Goal: Task Accomplishment & Management: Use online tool/utility

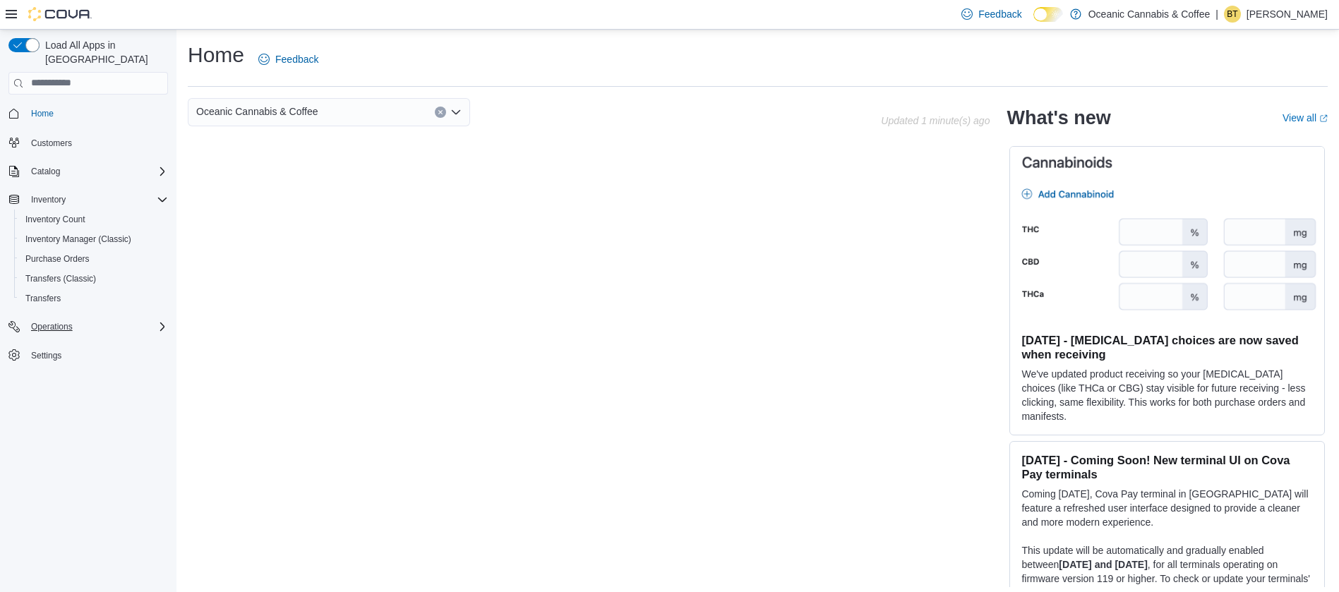
click at [100, 318] on div "Operations" at bounding box center [96, 326] width 143 height 17
click at [95, 338] on span "Cash Management" at bounding box center [60, 346] width 71 height 17
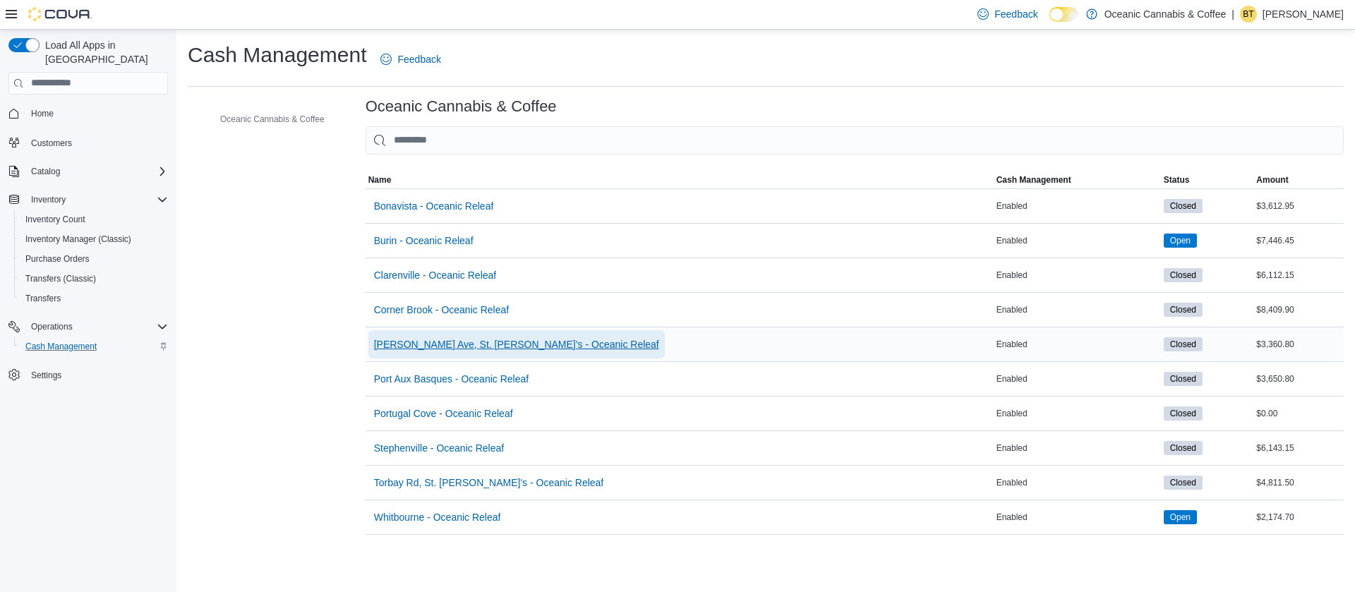
click at [442, 345] on span "[PERSON_NAME] Ave, St. [PERSON_NAME]’s - Oceanic Releaf" at bounding box center [516, 344] width 285 height 14
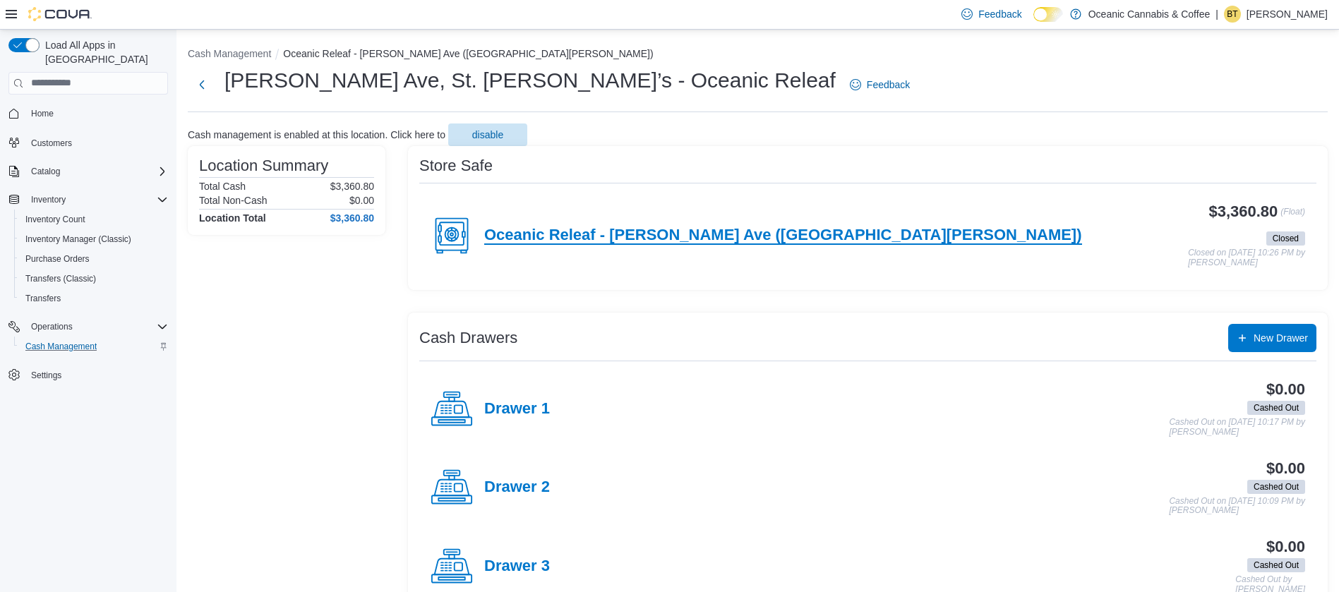
click at [744, 227] on h4 "Oceanic Releaf - [PERSON_NAME] Ave ([GEOGRAPHIC_DATA][PERSON_NAME])" at bounding box center [783, 236] width 598 height 18
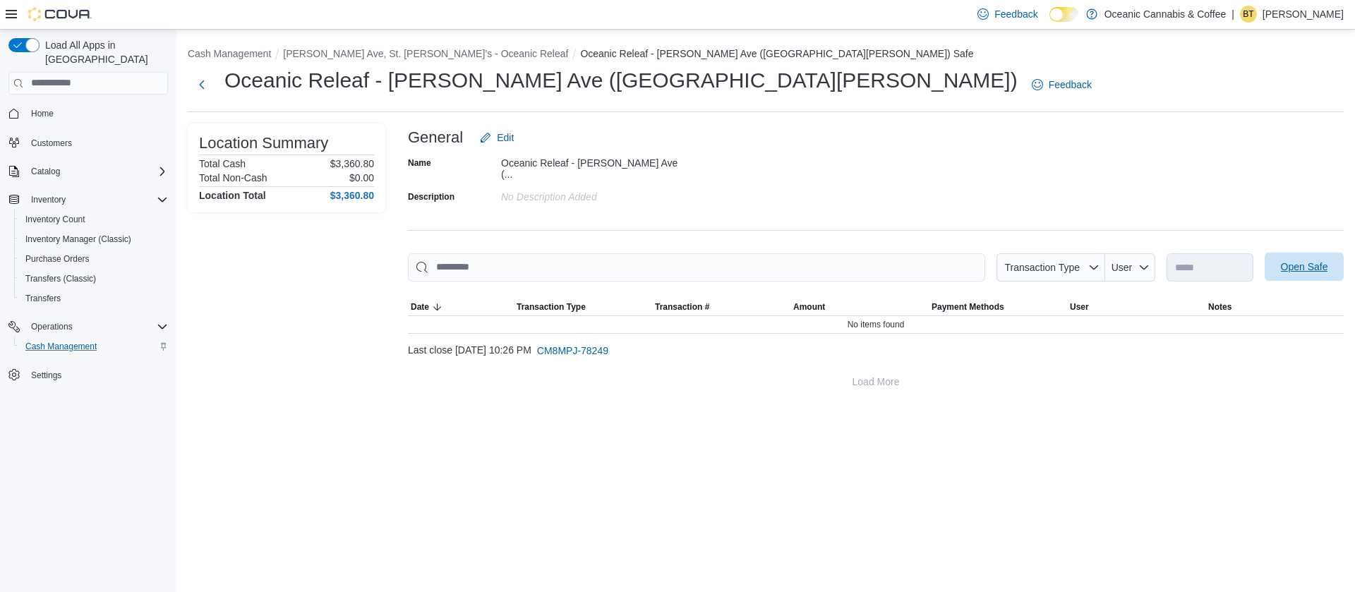
click at [1306, 253] on span "Open Safe" at bounding box center [1304, 267] width 62 height 28
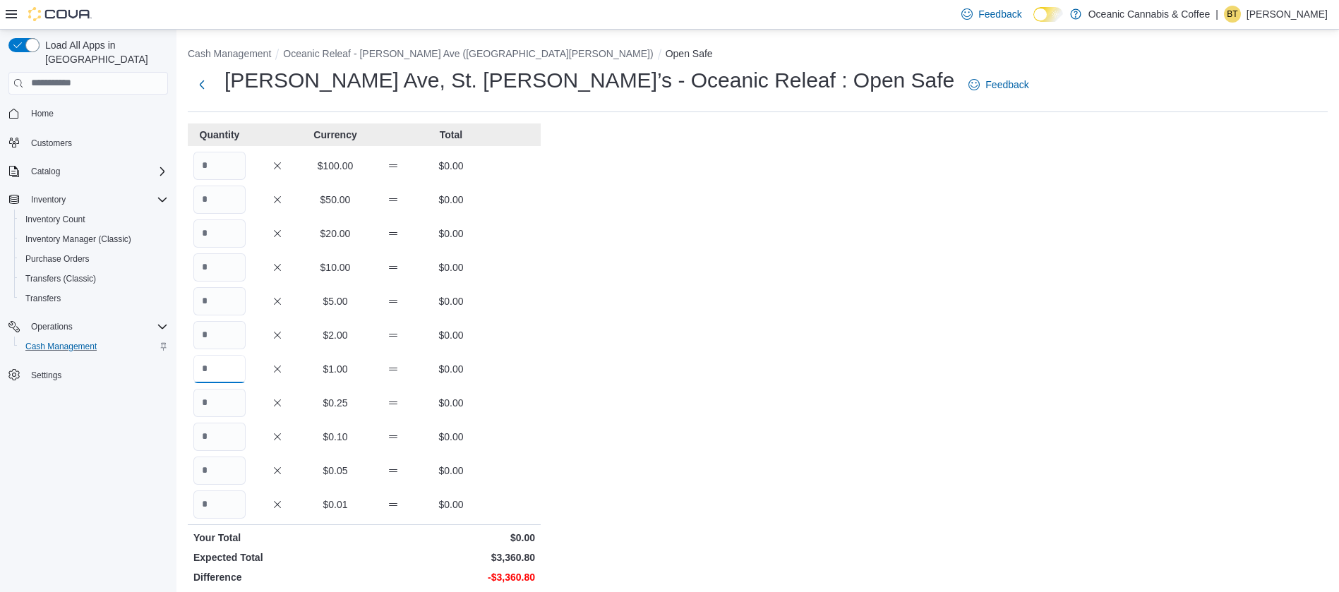
click at [210, 359] on input "Quantity" at bounding box center [219, 369] width 52 height 28
type input "****"
click at [231, 500] on input "Quantity" at bounding box center [219, 504] width 52 height 28
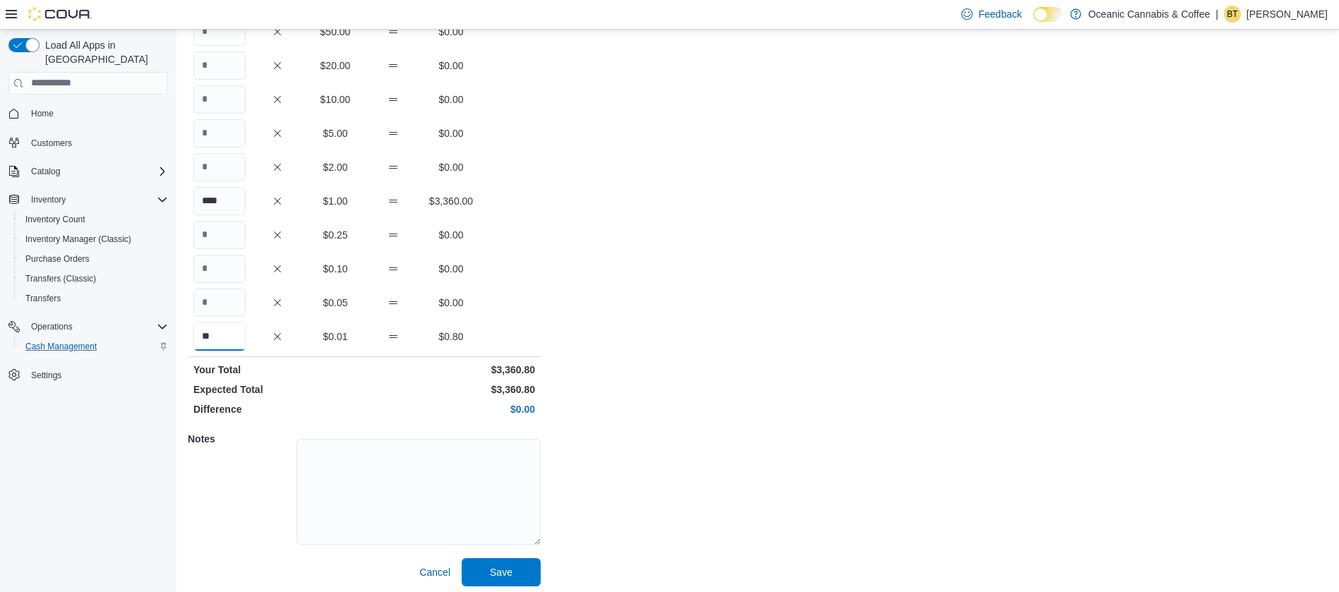
scroll to position [174, 0]
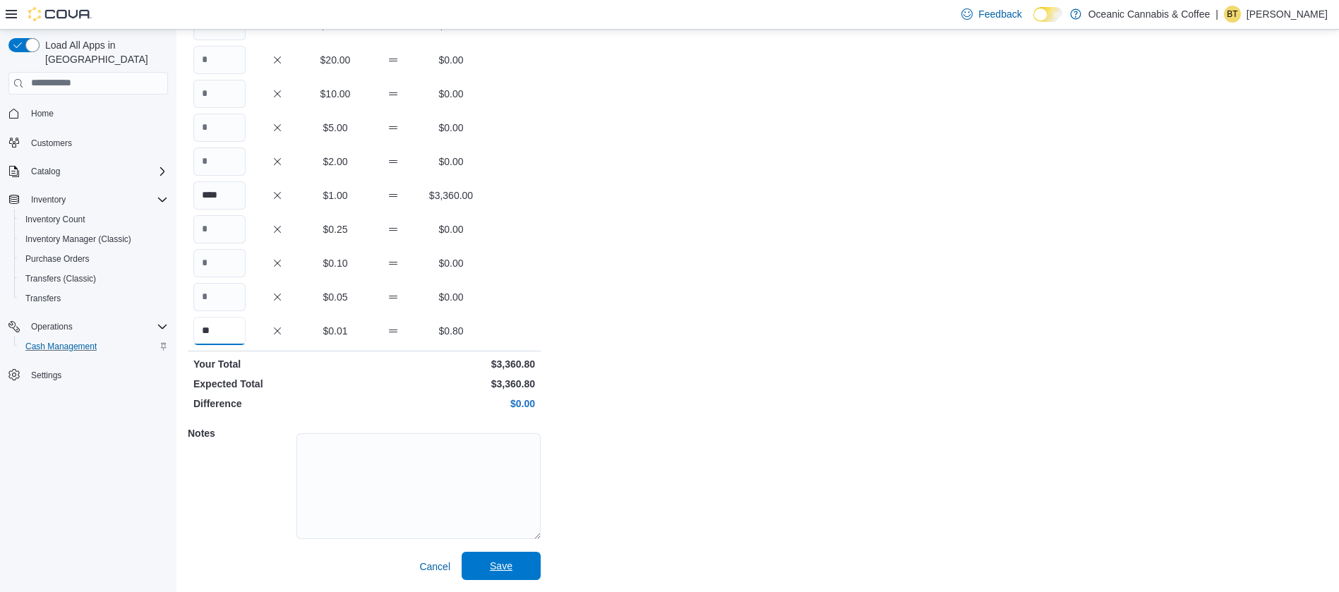
type input "**"
click at [500, 565] on span "Save" at bounding box center [501, 566] width 23 height 14
